Goal: Check status

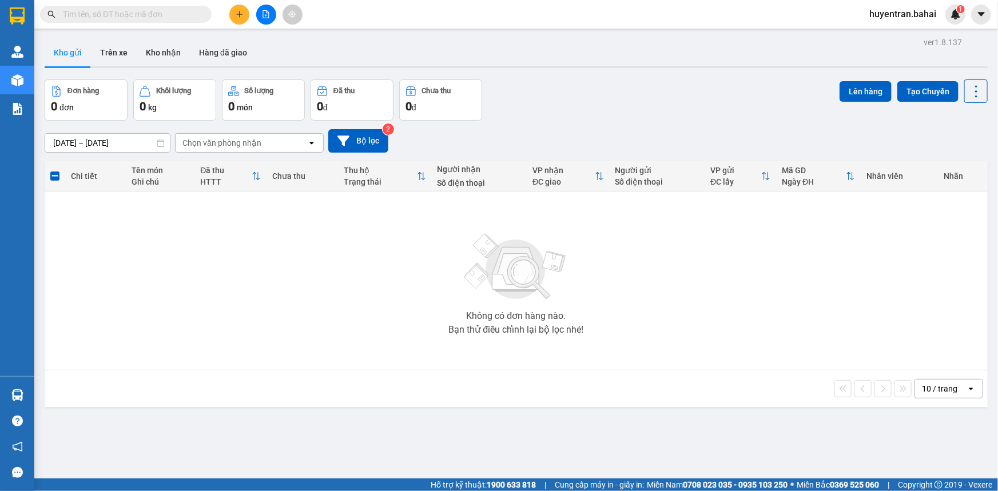
click at [821, 241] on div "Không có đơn hàng nào. Bạn thử điều chỉnh lại bộ lọc nhé!" at bounding box center [515, 281] width 931 height 172
click at [613, 218] on div "Không có đơn hàng nào. Bạn thử điều chỉnh lại bộ lọc nhé!" at bounding box center [515, 281] width 931 height 172
drag, startPoint x: 561, startPoint y: 137, endPoint x: 564, endPoint y: 114, distance: 23.0
click at [563, 122] on div "[DATE] – [DATE] Press the down arrow key to interact with the calendar and sele…" at bounding box center [516, 141] width 943 height 41
click at [579, 93] on div "Đơn hàng 0 đơn Khối lượng 0 kg Số lượng 0 món Đã thu 0 đ Chưa thu 0 đ Lên hàng …" at bounding box center [516, 99] width 943 height 41
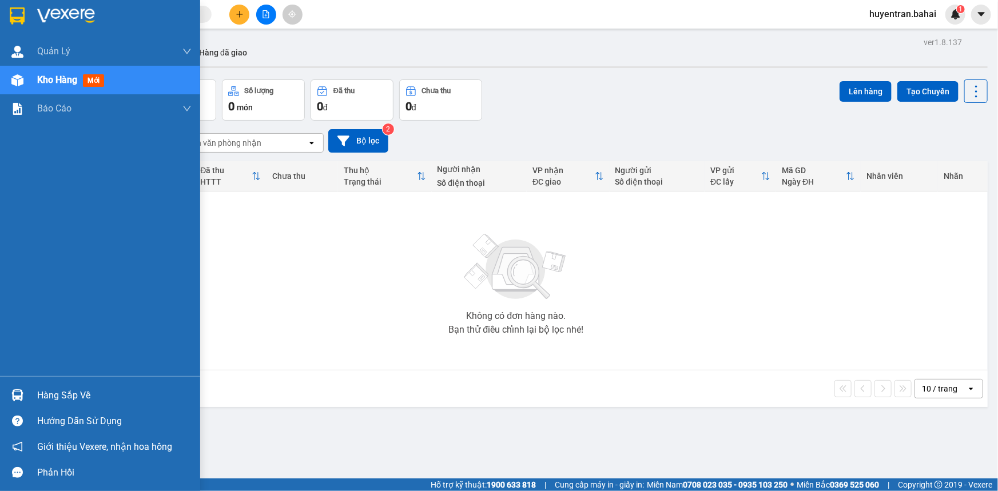
click at [103, 387] on div "Hàng sắp về" at bounding box center [114, 395] width 154 height 17
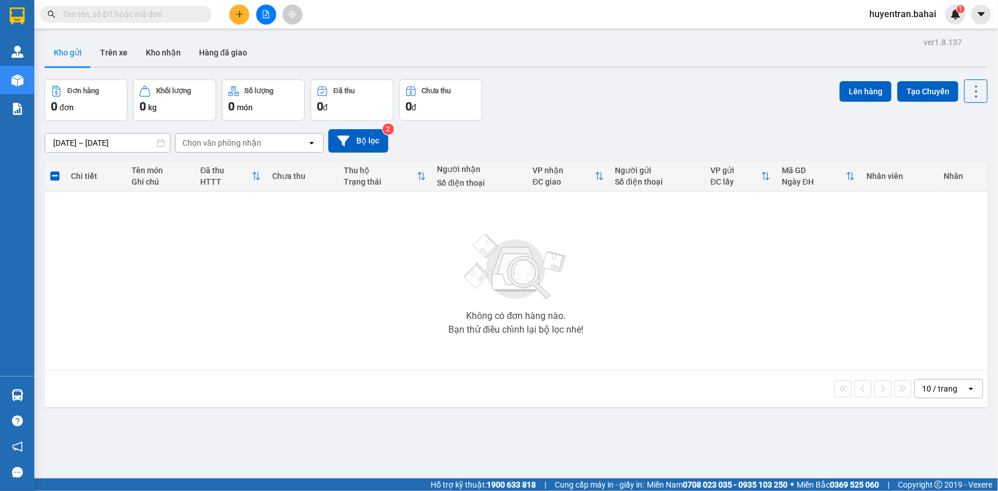
click at [713, 291] on section "Kết quả tìm kiếm ( 0 ) Bộ lọc No Data huyentran.bahai 1 Quản [PERSON_NAME] lý k…" at bounding box center [499, 245] width 998 height 491
